Goal: Transaction & Acquisition: Download file/media

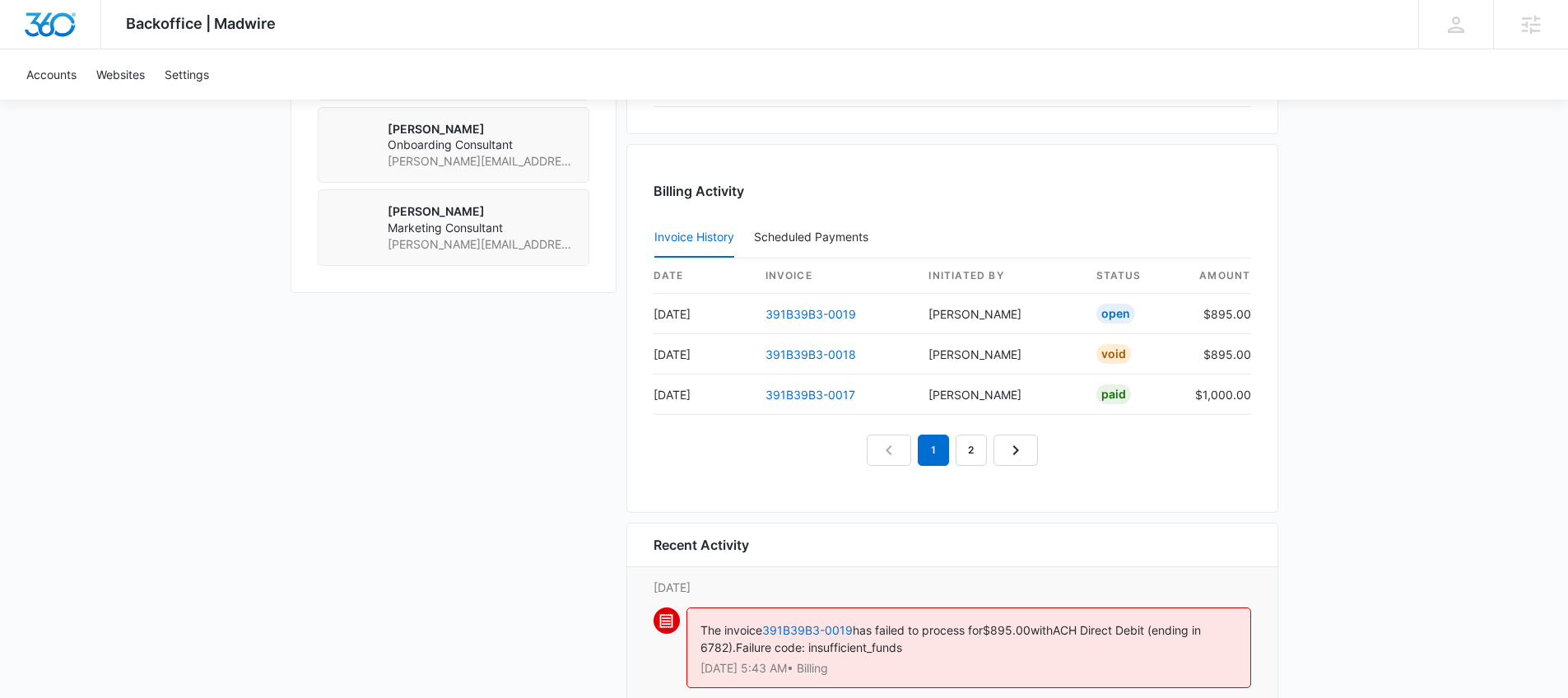
scroll to position [1610, 0]
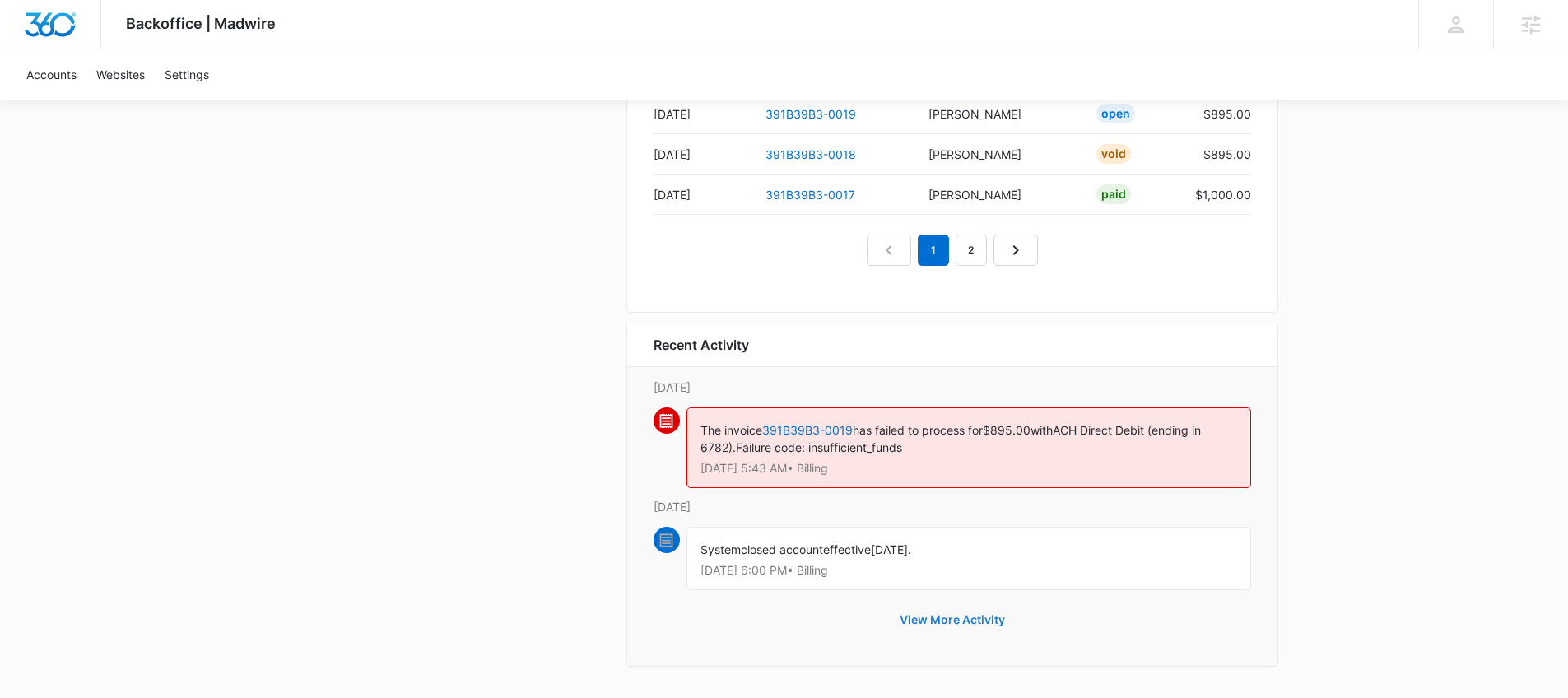
click at [940, 623] on button "View More Activity" at bounding box center [952, 620] width 138 height 40
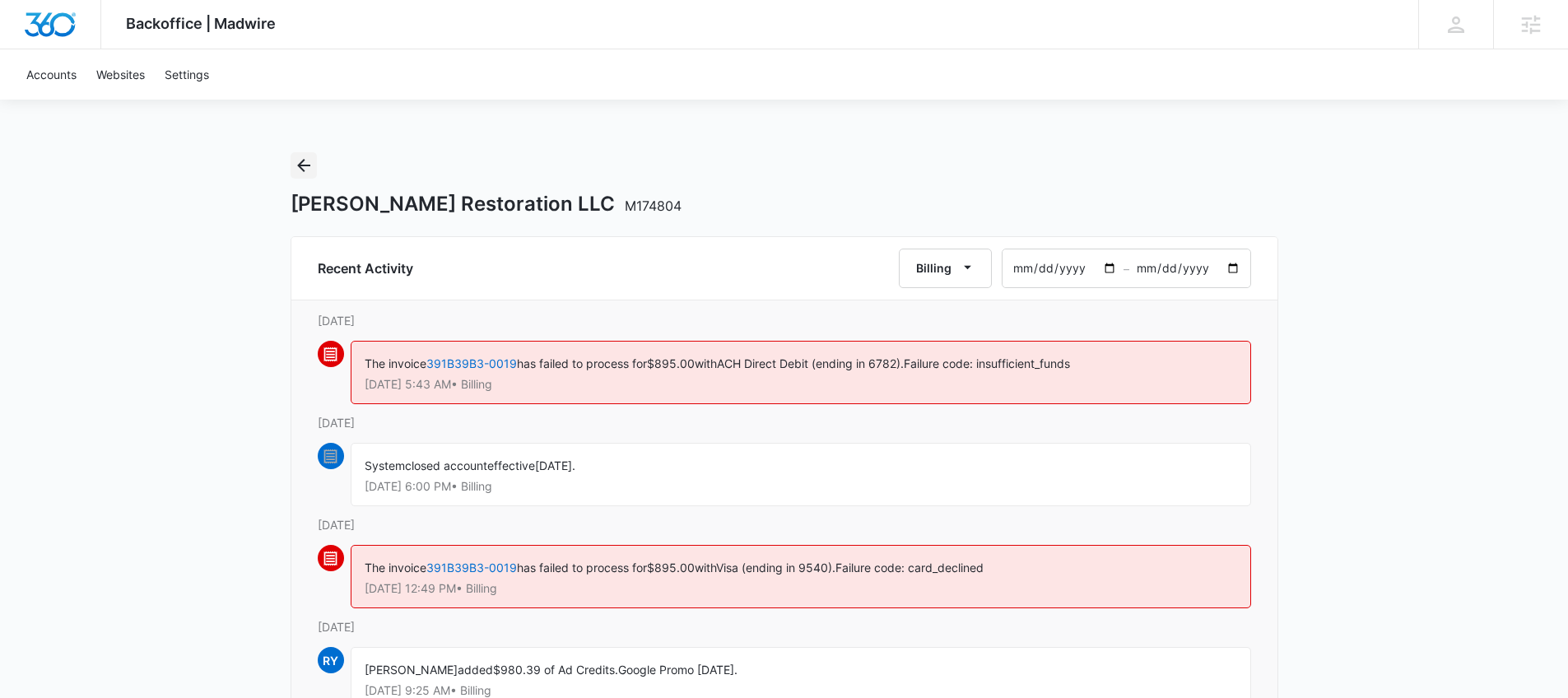
click at [301, 164] on icon "Back" at bounding box center [303, 165] width 13 height 13
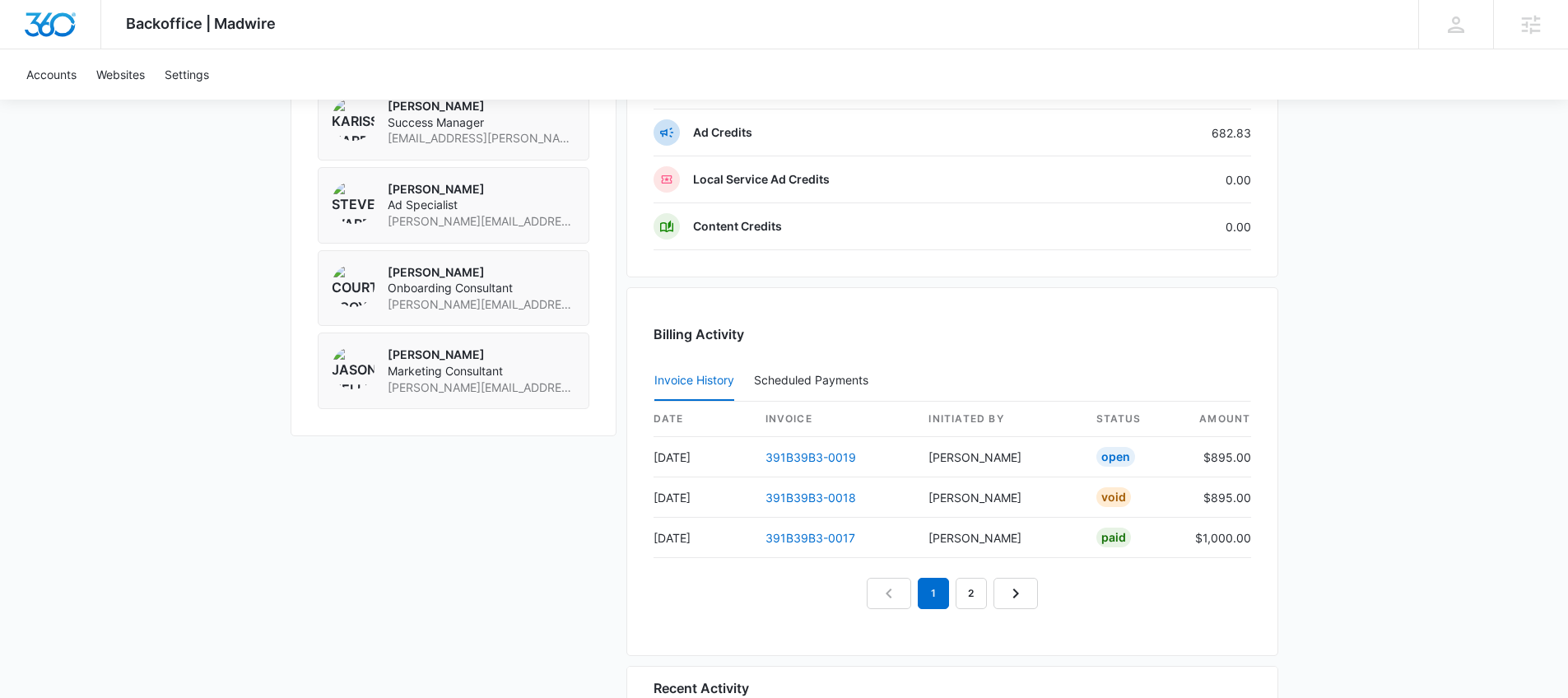
scroll to position [1276, 0]
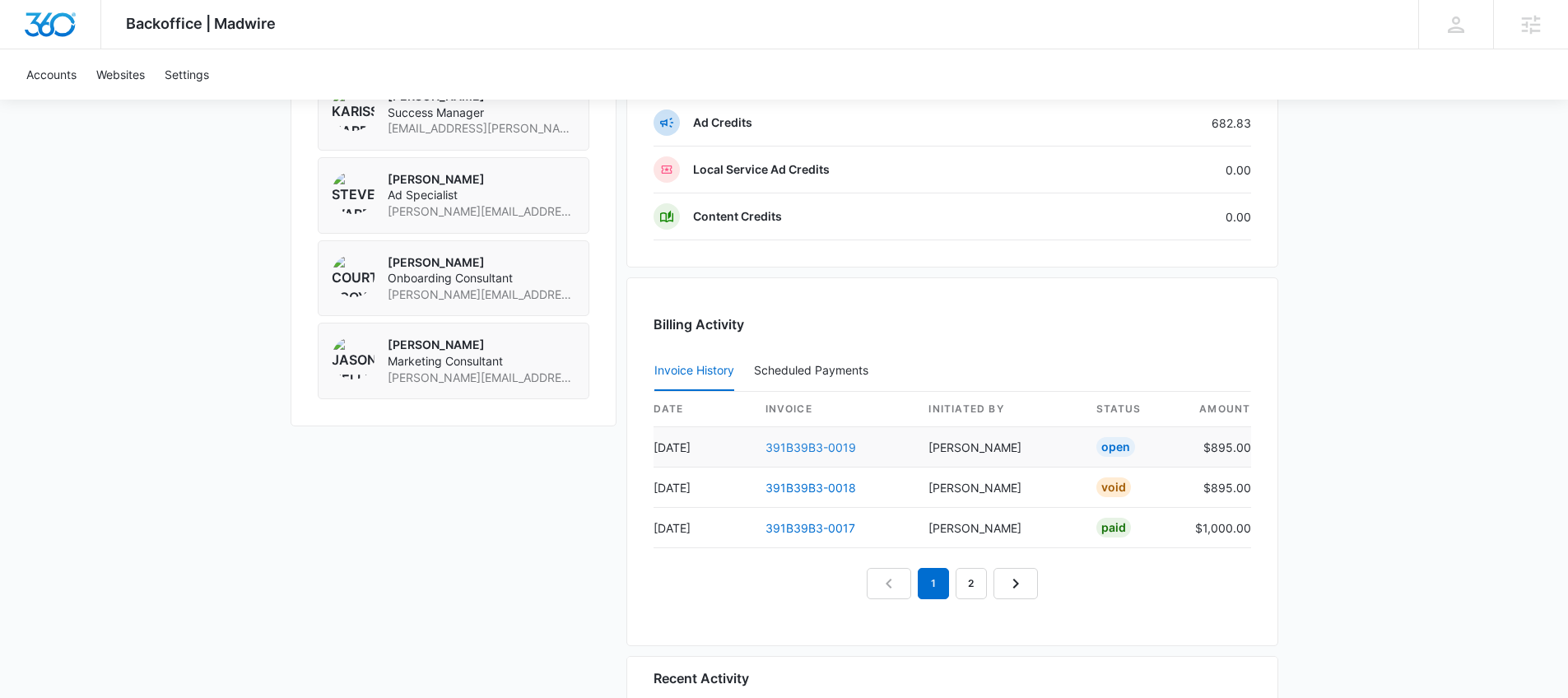
click at [821, 441] on link "391B39B3-0019" at bounding box center [810, 447] width 91 height 14
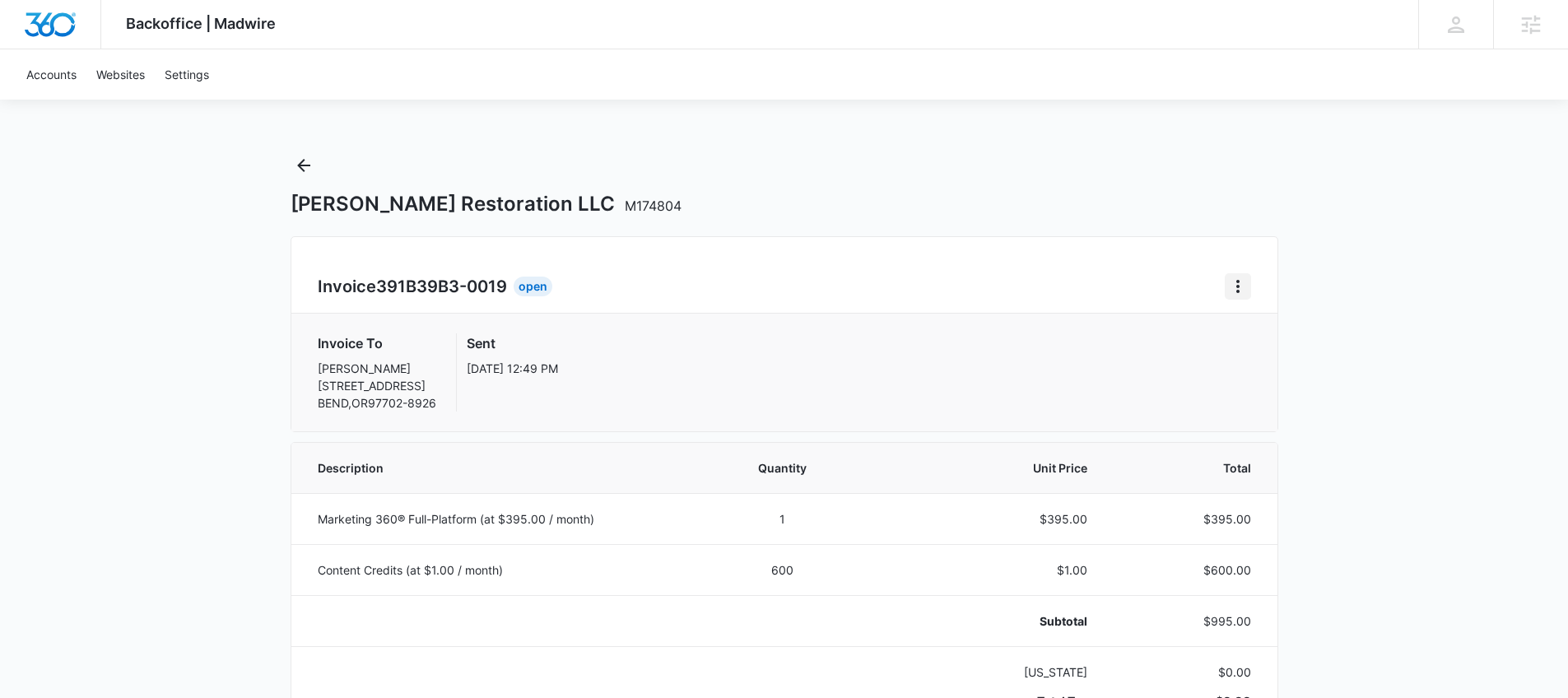
click at [1235, 281] on icon "Home" at bounding box center [1238, 287] width 19 height 19
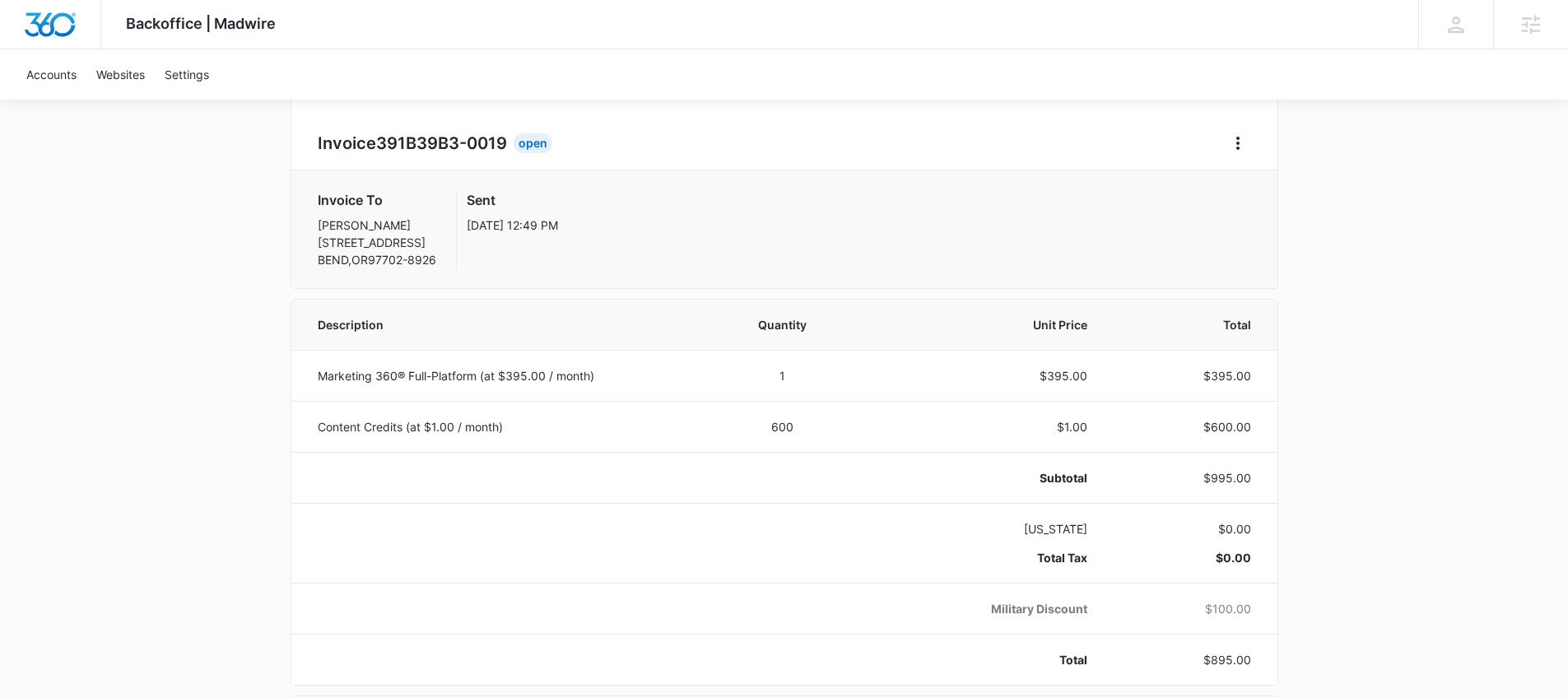
scroll to position [33, 0]
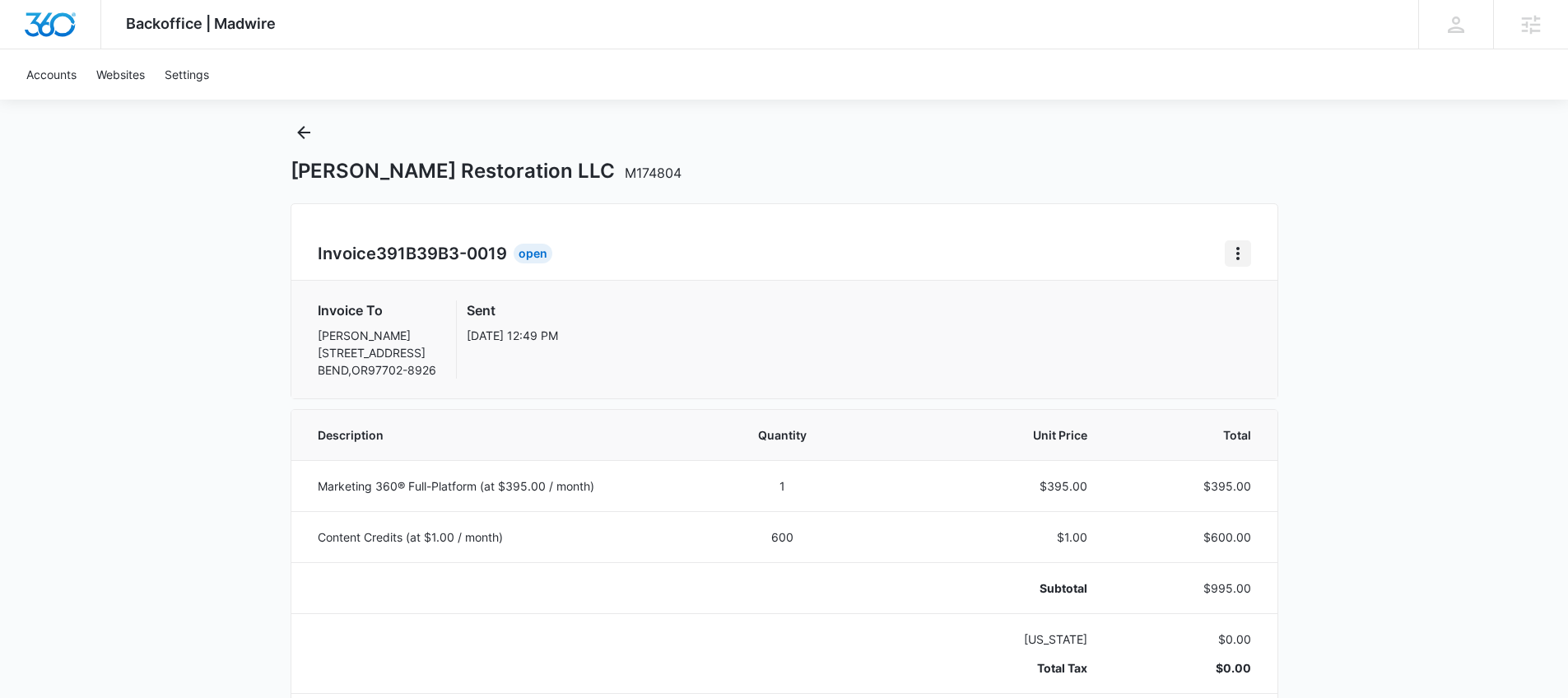
click at [1233, 251] on icon "Home" at bounding box center [1238, 253] width 19 height 19
click at [1316, 303] on link "Download Invoice" at bounding box center [1293, 299] width 96 height 14
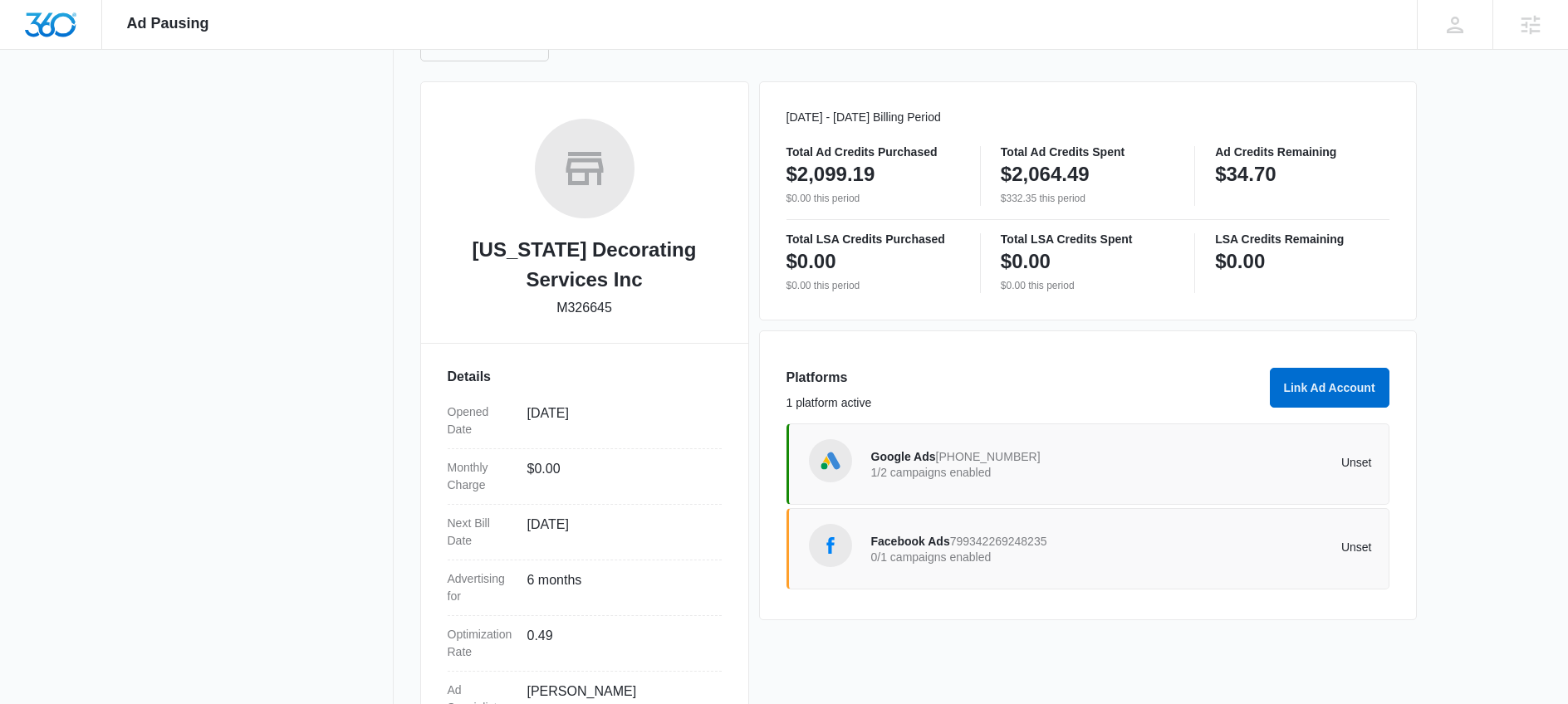
scroll to position [325, 0]
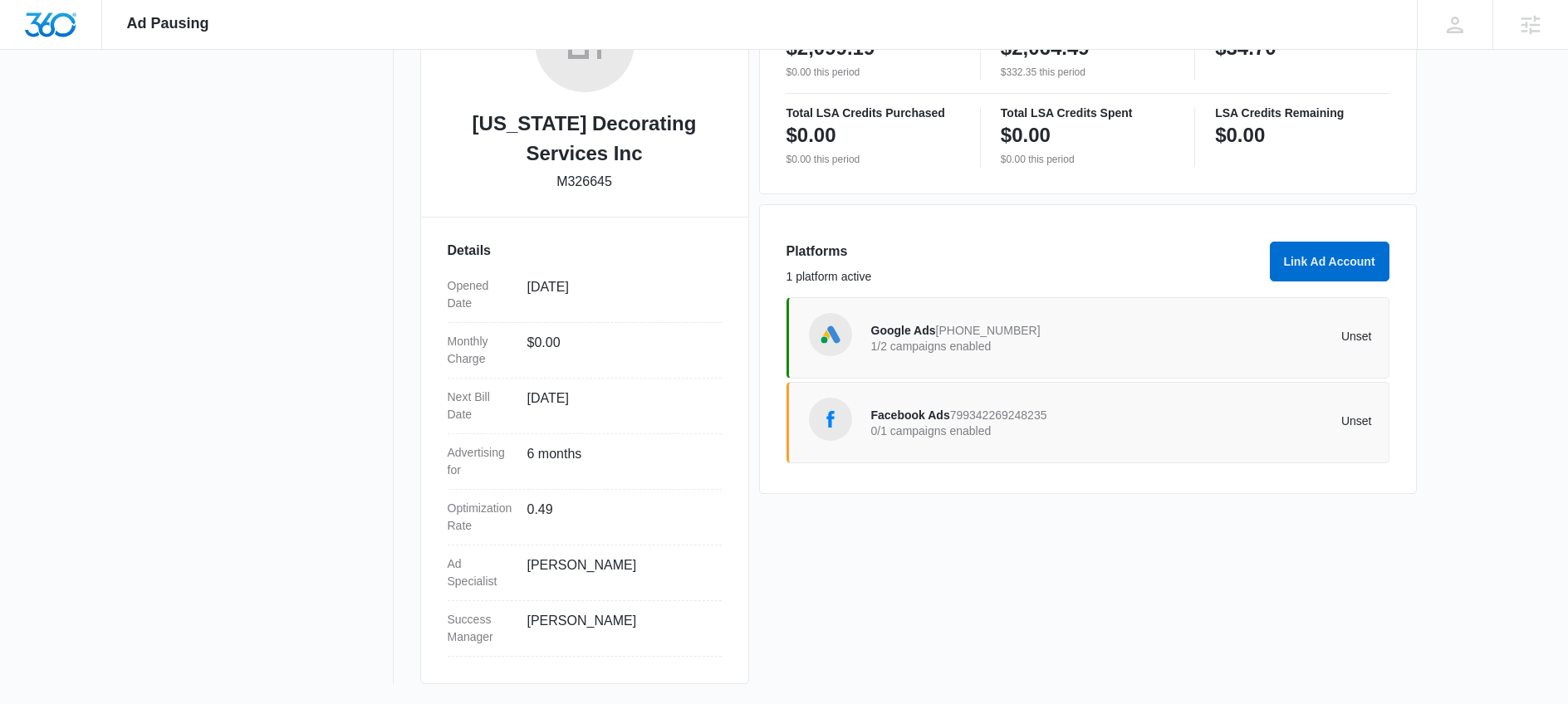
click at [983, 426] on p "0/1 campaigns enabled" at bounding box center [996, 431] width 251 height 12
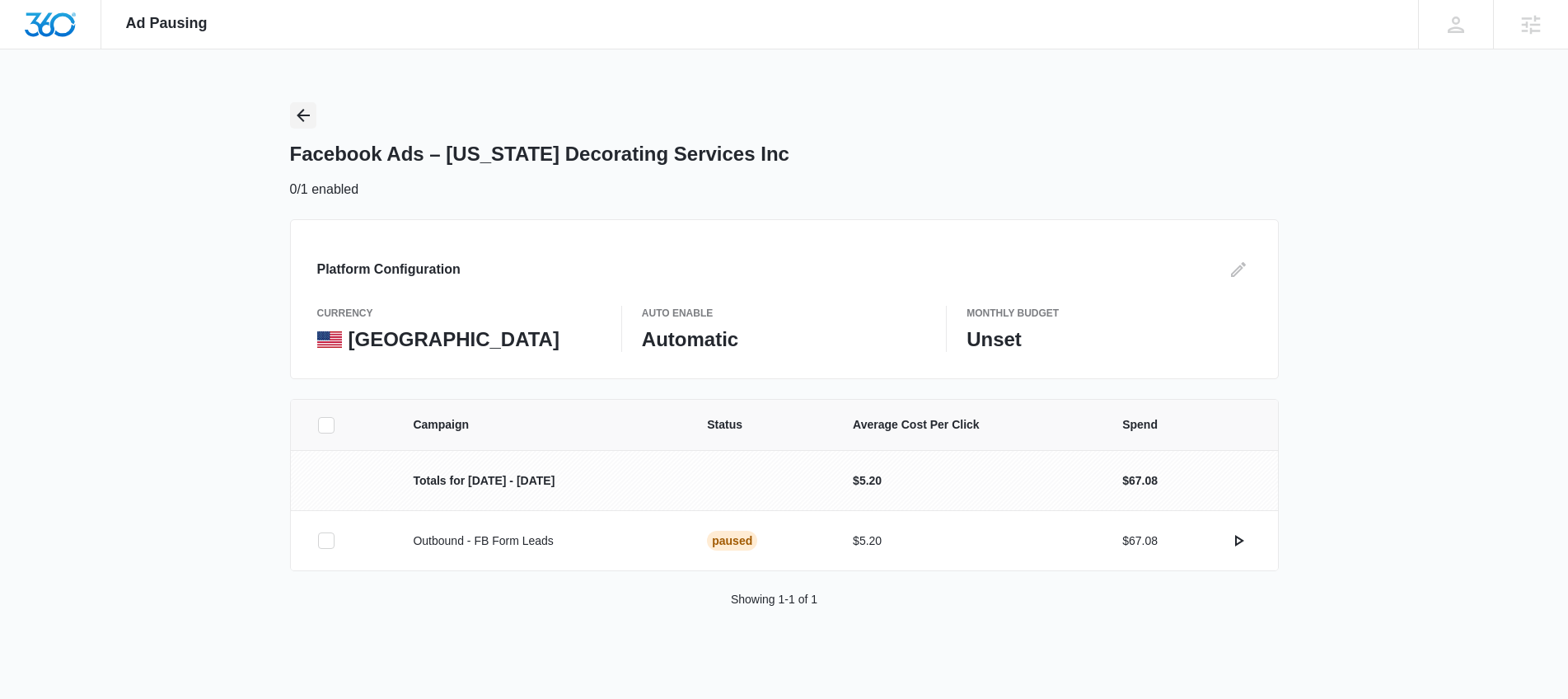
click at [307, 121] on icon "Back" at bounding box center [303, 115] width 19 height 19
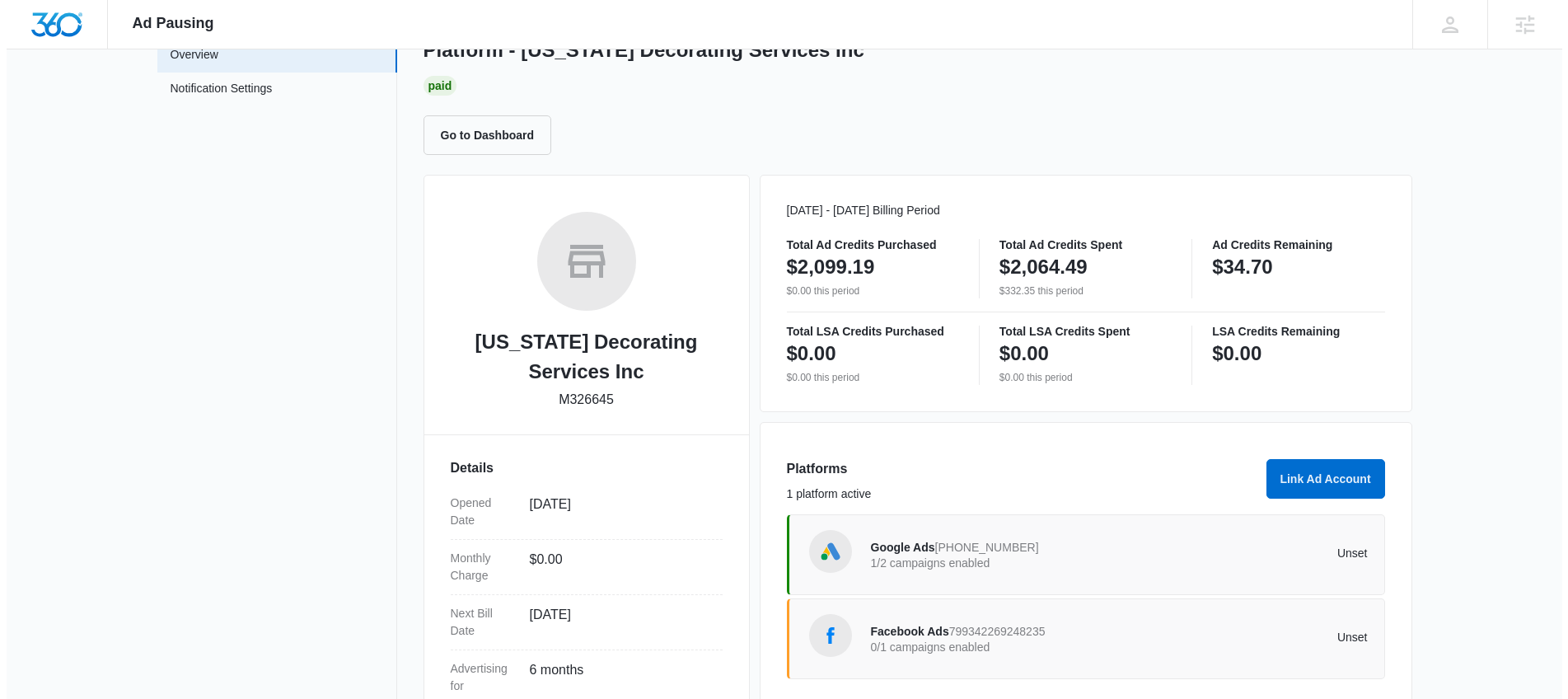
scroll to position [162, 0]
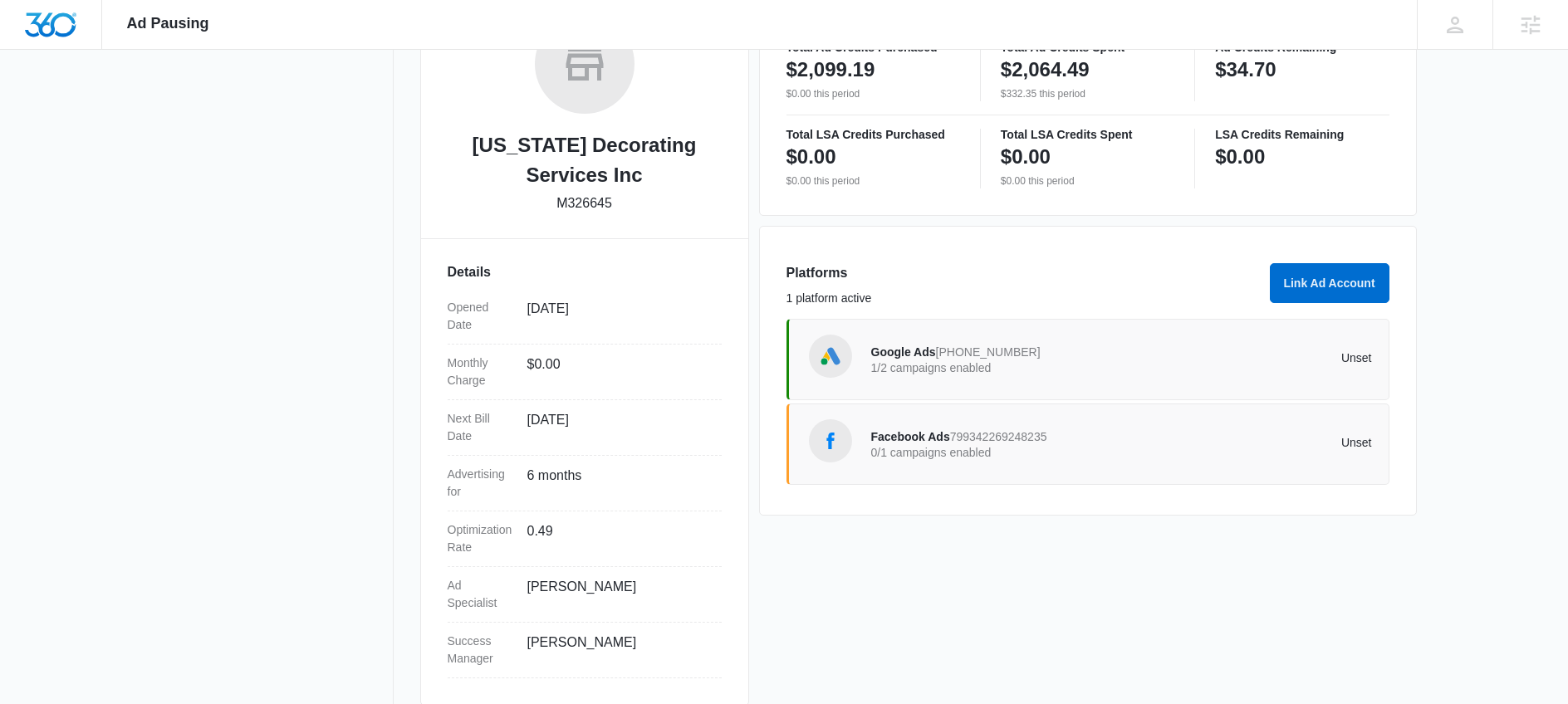
scroll to position [294, 0]
